Goal: Entertainment & Leisure: Consume media (video, audio)

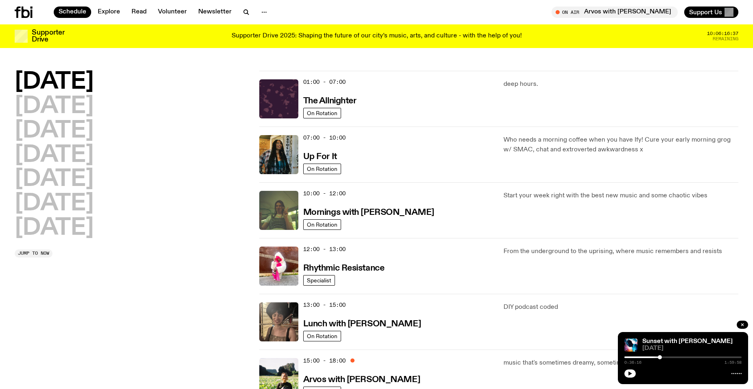
scroll to position [158, 0]
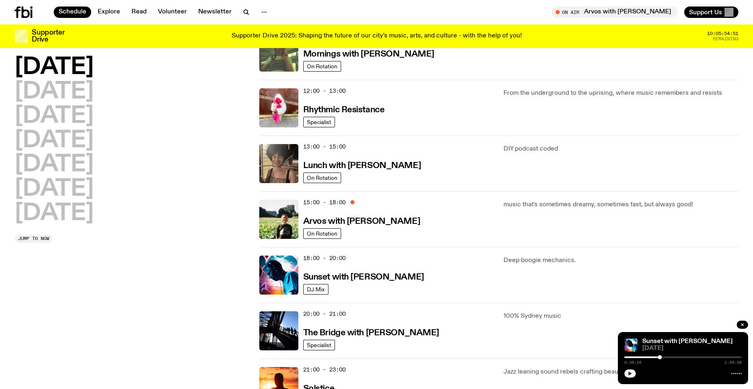
click at [632, 374] on icon "button" at bounding box center [629, 373] width 5 height 5
click at [709, 358] on div at bounding box center [682, 357] width 117 height 2
click at [707, 358] on div at bounding box center [709, 357] width 4 height 4
click at [706, 358] on div at bounding box center [706, 357] width 4 height 4
click at [707, 358] on div at bounding box center [706, 357] width 4 height 4
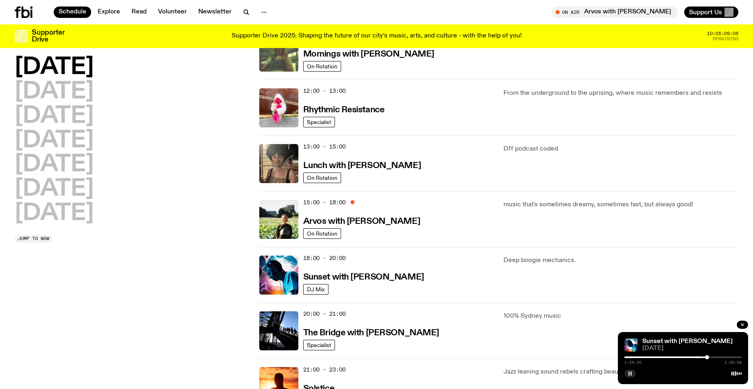
click at [708, 358] on div at bounding box center [707, 357] width 4 height 4
click at [713, 357] on div at bounding box center [682, 357] width 117 height 2
click at [719, 357] on div at bounding box center [682, 357] width 117 height 2
click at [724, 358] on div at bounding box center [682, 357] width 117 height 2
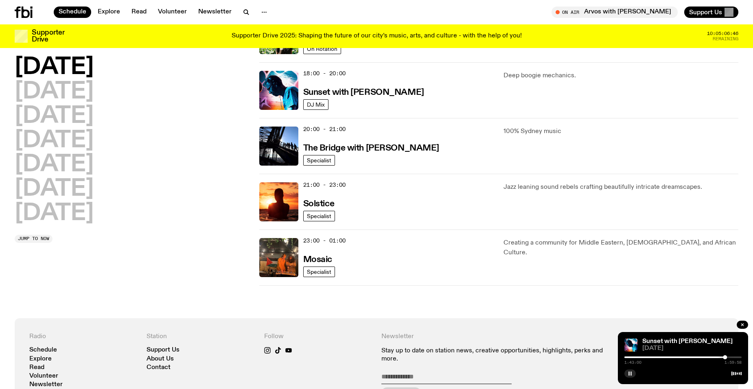
scroll to position [321, 0]
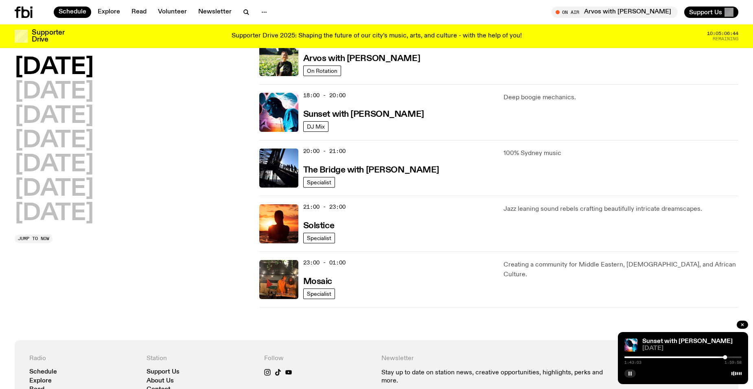
click at [48, 68] on h2 "[DATE]" at bounding box center [54, 67] width 79 height 23
click at [351, 114] on h3 "Sunset with [PERSON_NAME]" at bounding box center [363, 114] width 121 height 9
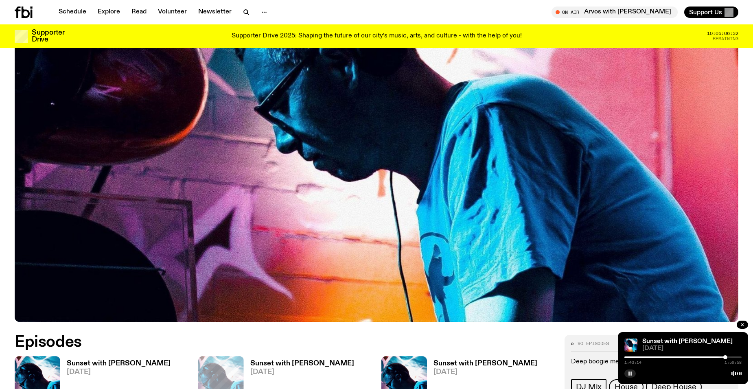
scroll to position [280, 0]
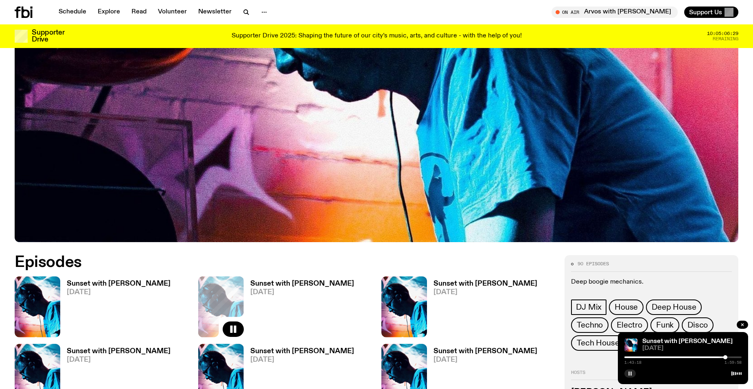
click at [97, 284] on h3 "Sunset with [PERSON_NAME]" at bounding box center [119, 283] width 104 height 7
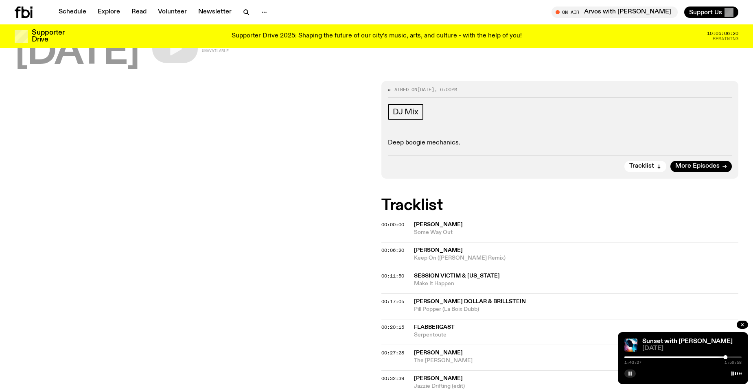
scroll to position [79, 0]
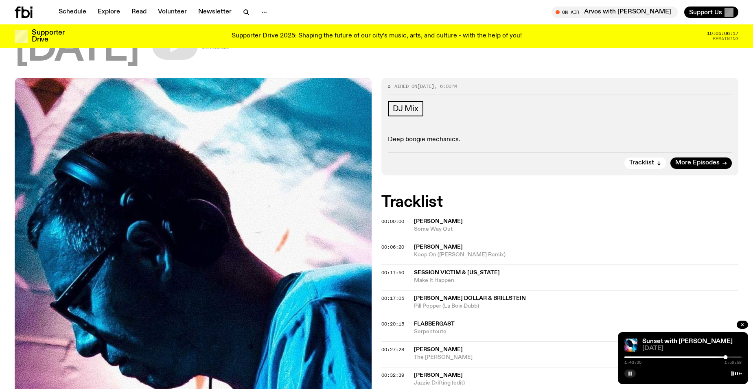
click at [633, 357] on div at bounding box center [666, 357] width 117 height 2
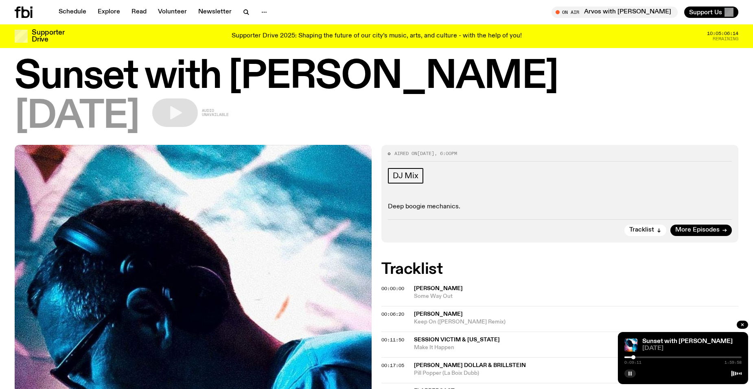
scroll to position [0, 0]
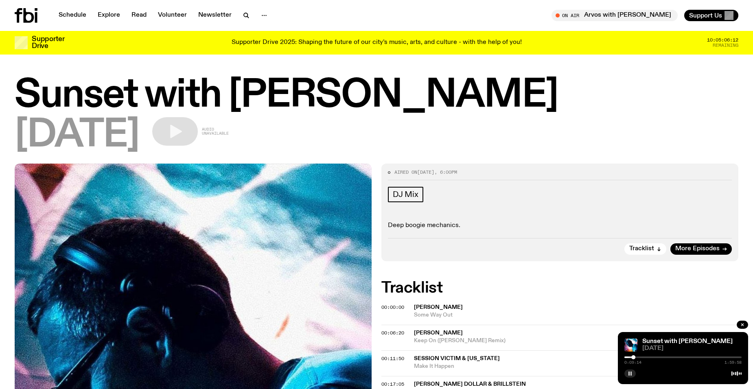
click at [199, 93] on h1 "Sunset with [PERSON_NAME]" at bounding box center [376, 95] width 723 height 37
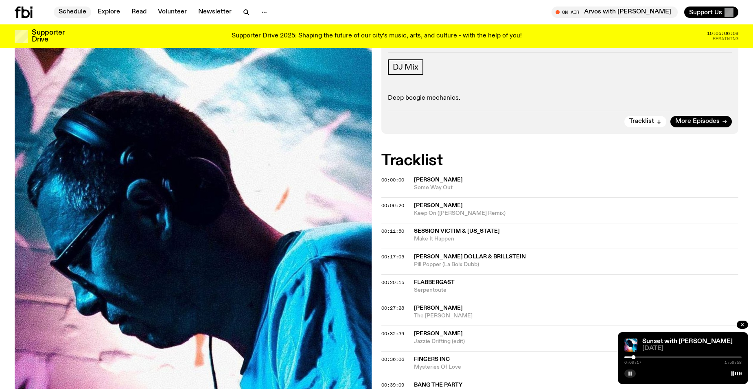
scroll to position [118, 0]
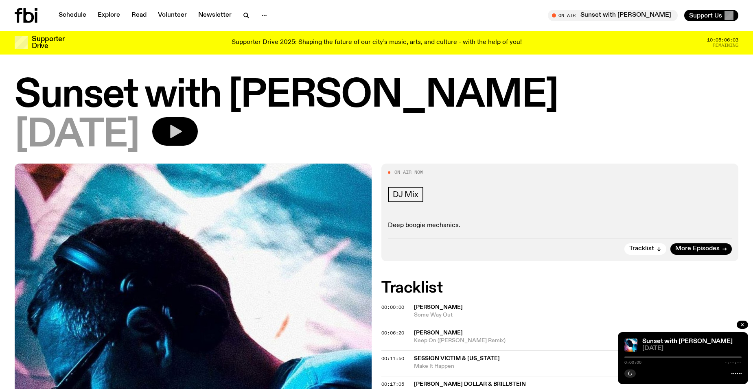
click at [182, 132] on icon "button" at bounding box center [176, 131] width 12 height 13
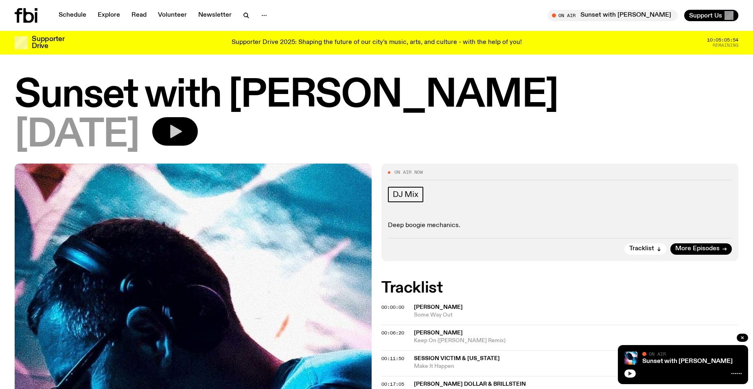
click at [626, 373] on button "button" at bounding box center [629, 373] width 11 height 8
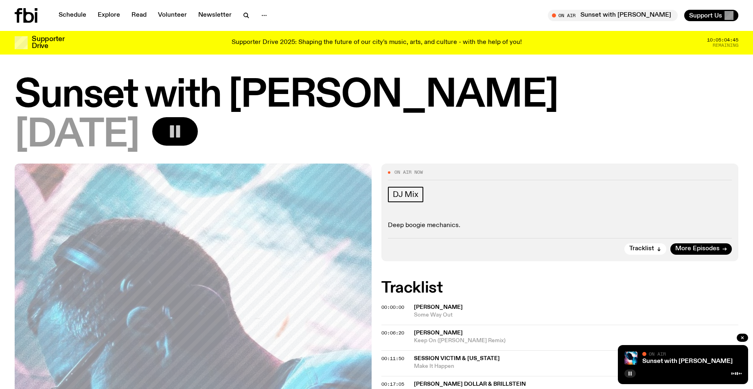
click at [630, 374] on rect "button" at bounding box center [630, 373] width 1 height 4
